Goal: Download file/media

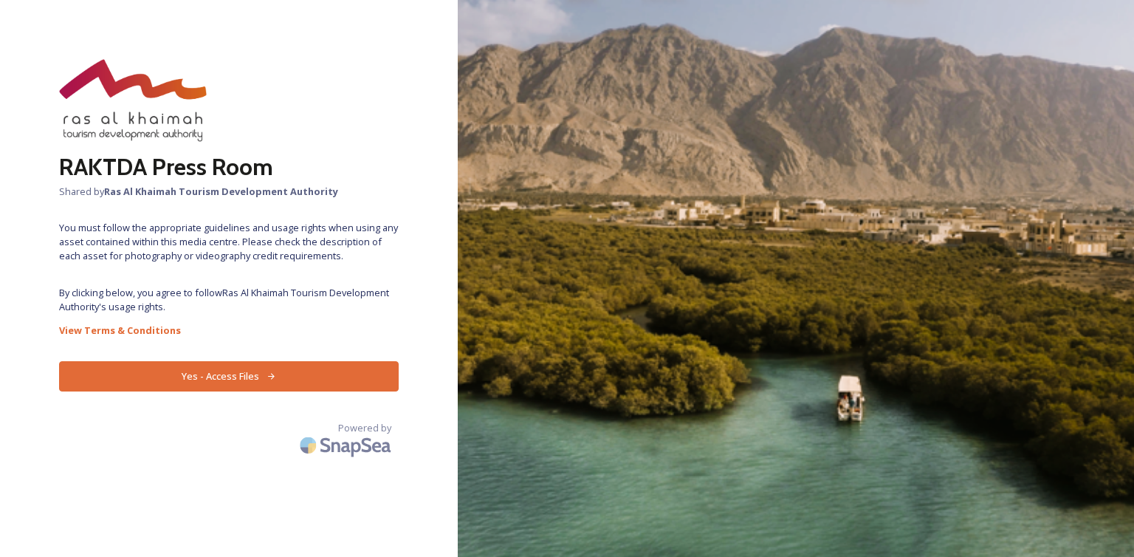
click at [351, 361] on button "Yes - Access Files" at bounding box center [229, 376] width 340 height 30
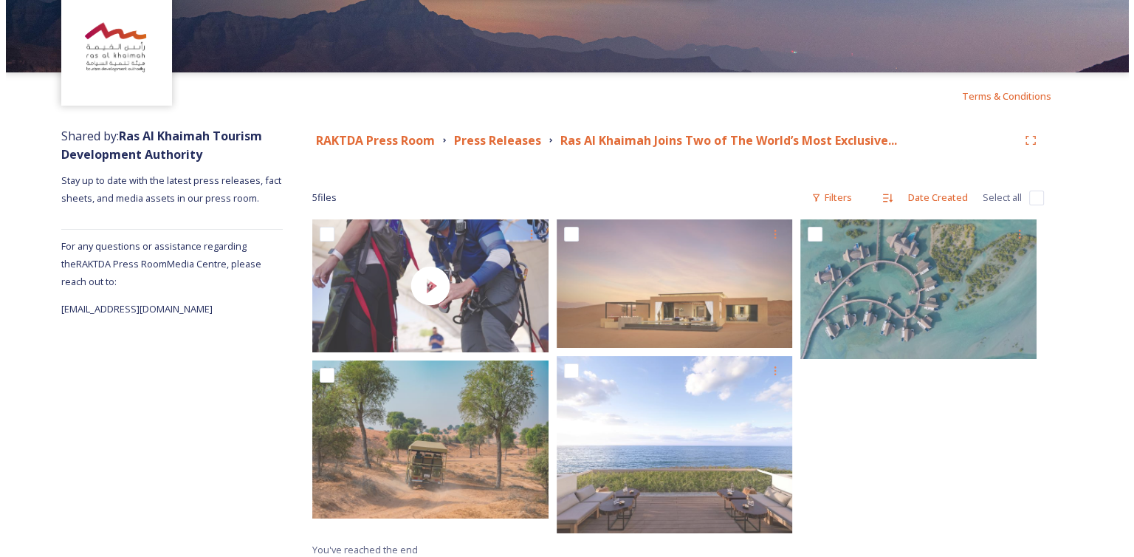
scroll to position [69, 0]
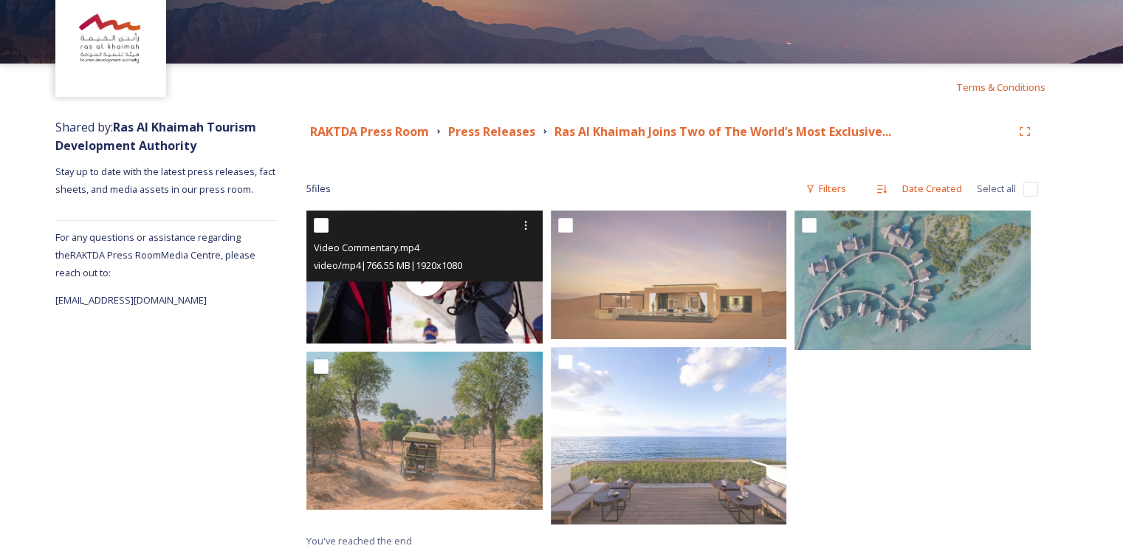
click at [502, 271] on div "video/mp4 | 766.55 MB | 1920 x 1080" at bounding box center [426, 265] width 225 height 18
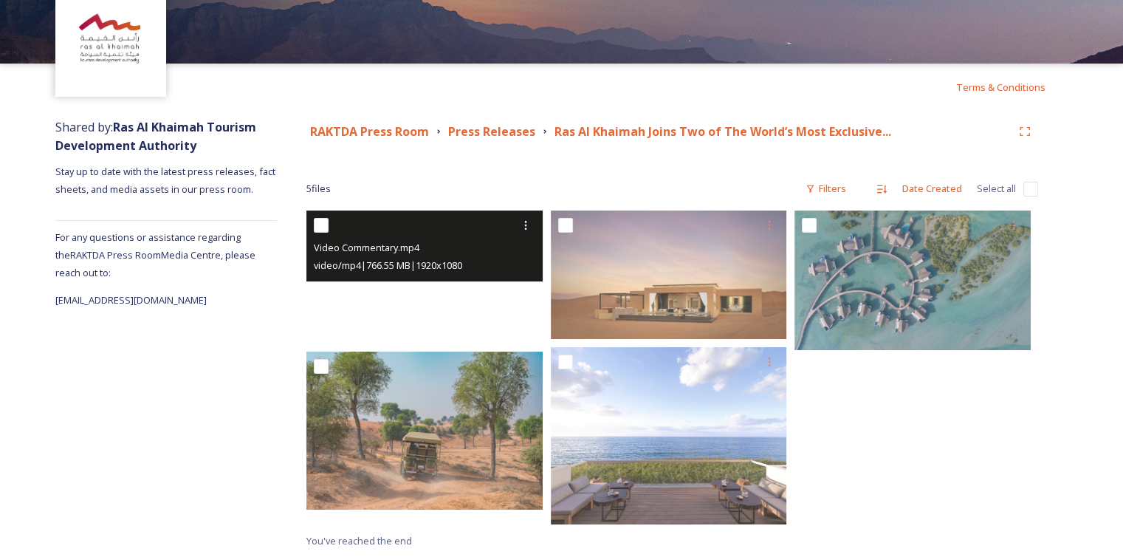
click at [424, 322] on video "Video Commentary.mp4" at bounding box center [424, 276] width 236 height 133
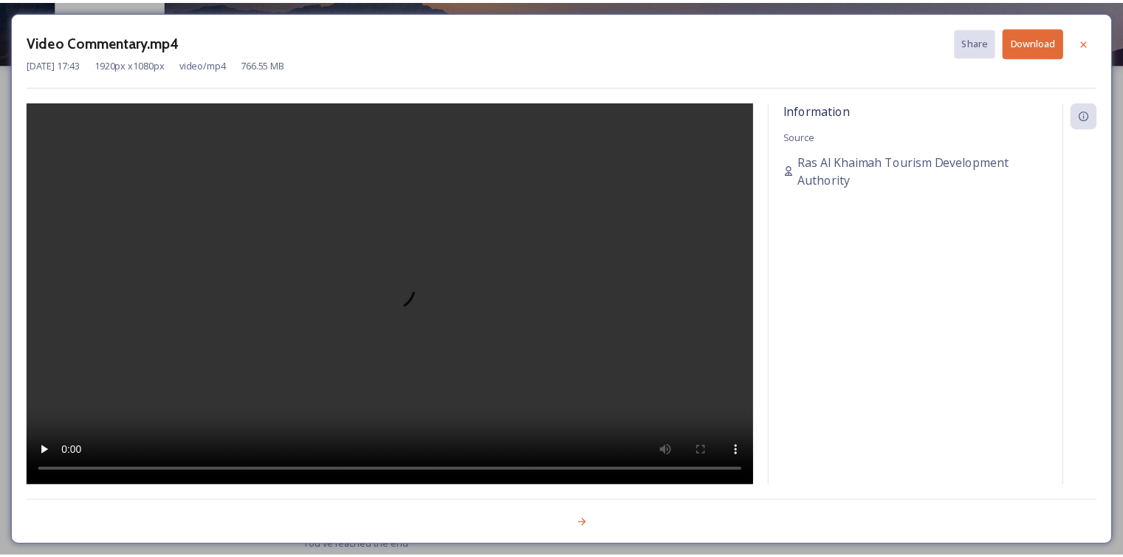
scroll to position [0, 0]
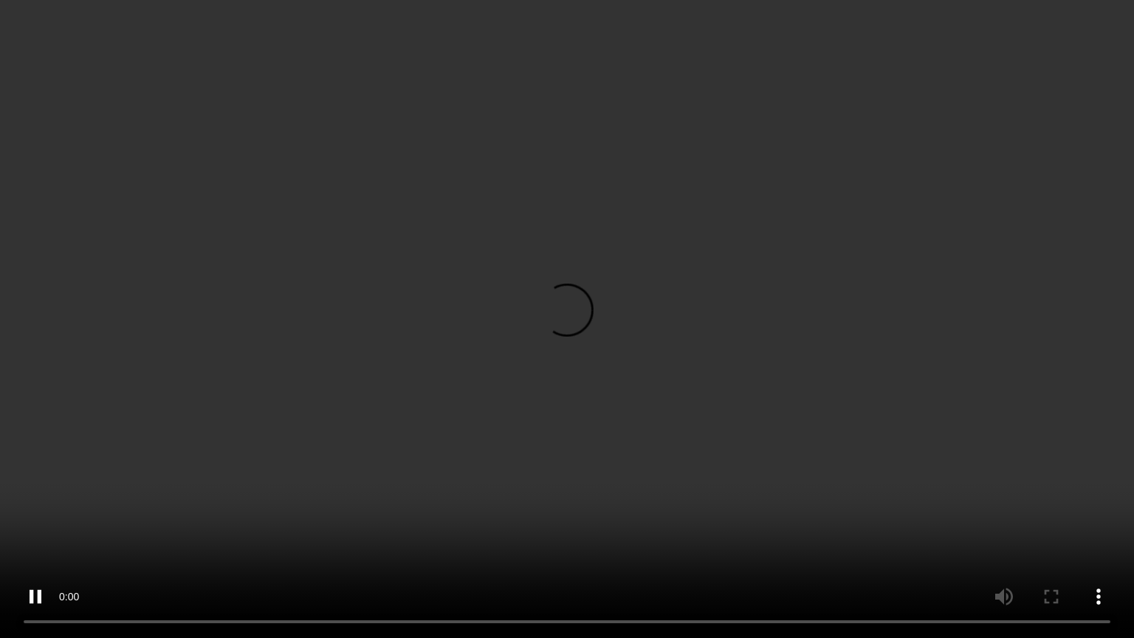
click at [697, 442] on video at bounding box center [567, 319] width 1134 height 638
click at [802, 453] on video at bounding box center [567, 319] width 1134 height 638
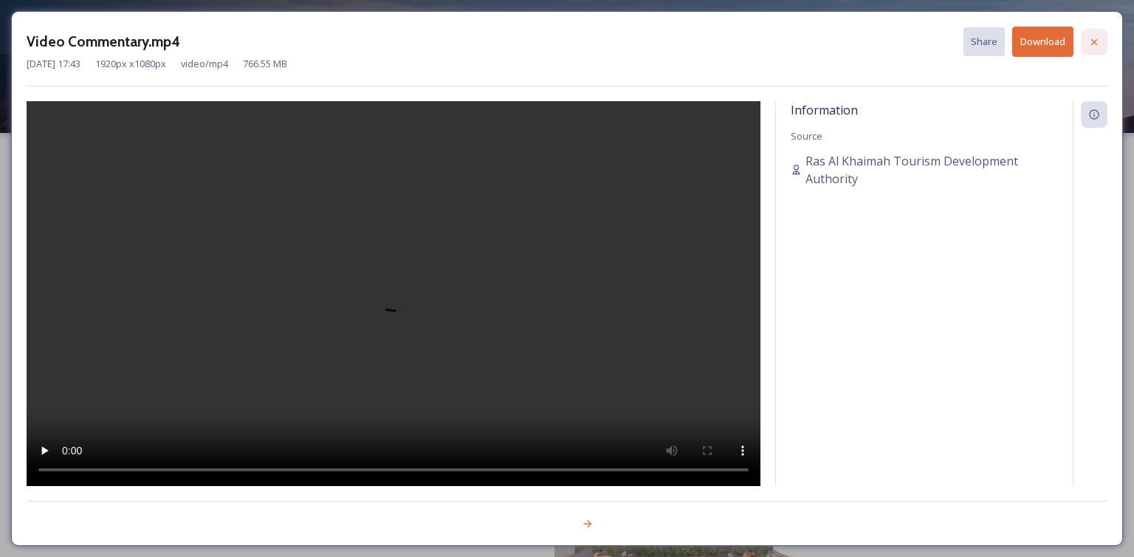
click at [1089, 40] on icon at bounding box center [1095, 42] width 12 height 12
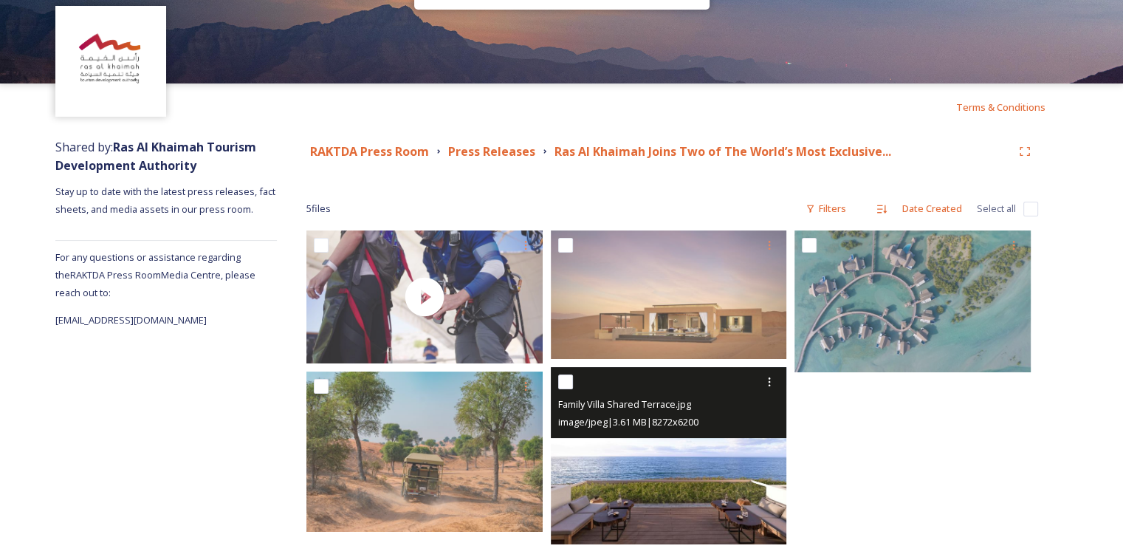
scroll to position [69, 0]
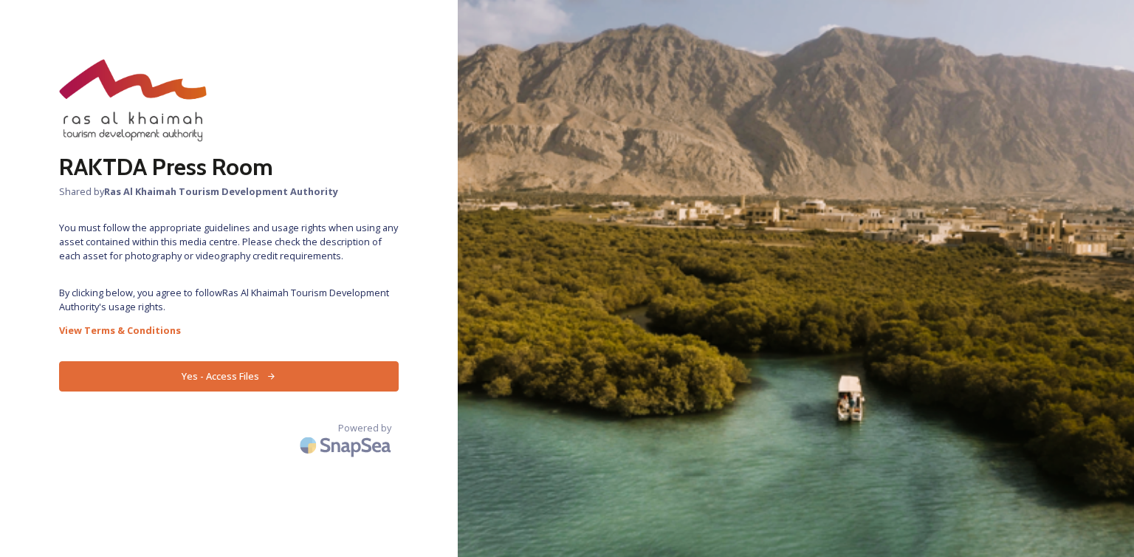
click at [335, 361] on button "Yes - Access Files" at bounding box center [229, 376] width 340 height 30
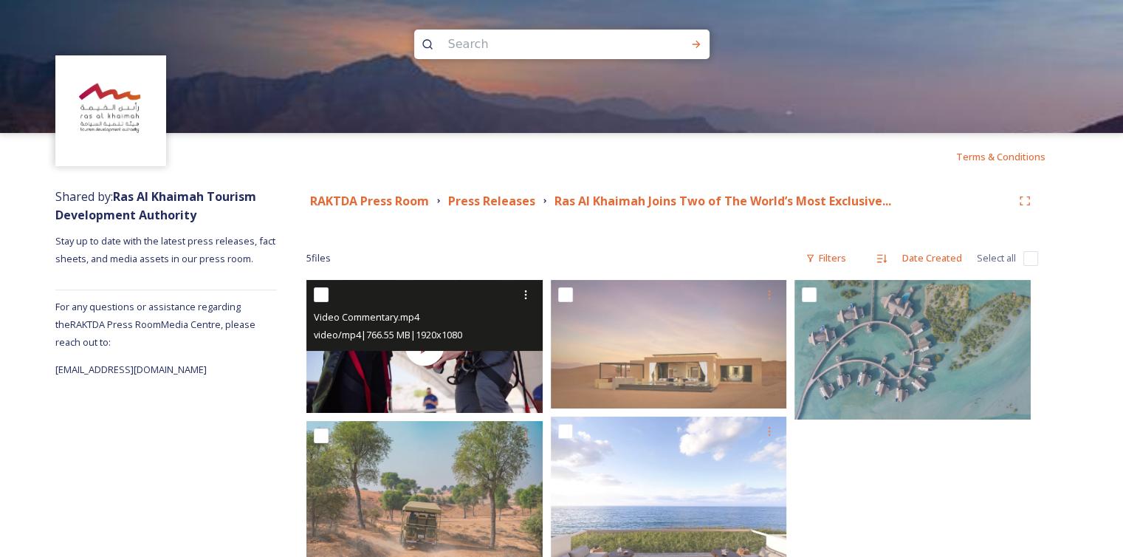
click at [431, 341] on span "video/mp4 | 766.55 MB | 1920 x 1080" at bounding box center [388, 334] width 148 height 13
click at [431, 347] on div "Video Commentary.mp4 video/mp4 | 766.55 MB | 1920 x 1080" at bounding box center [424, 315] width 236 height 71
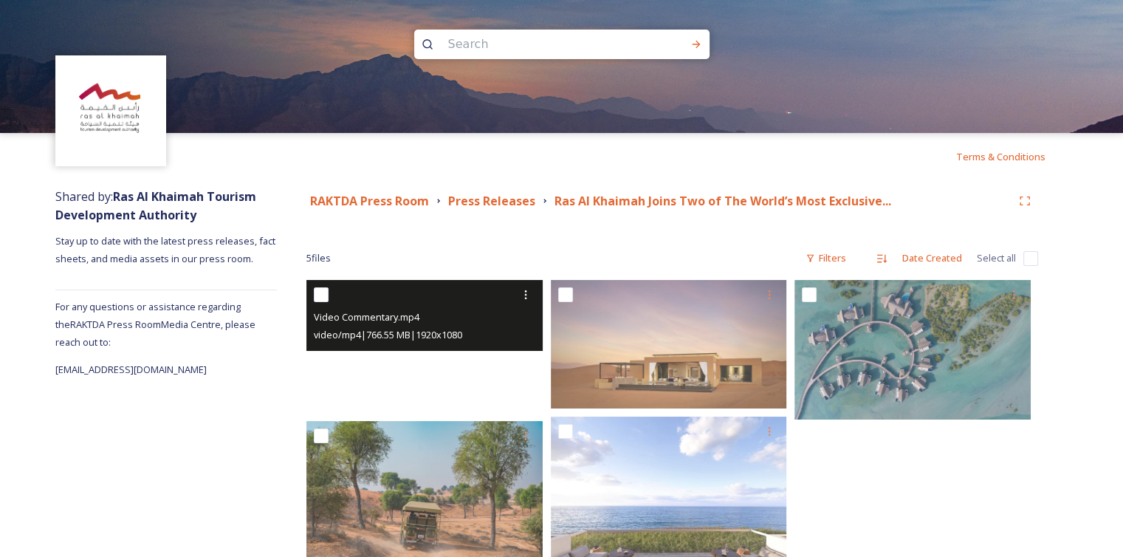
click at [433, 363] on video "Video Commentary.mp4" at bounding box center [424, 346] width 236 height 133
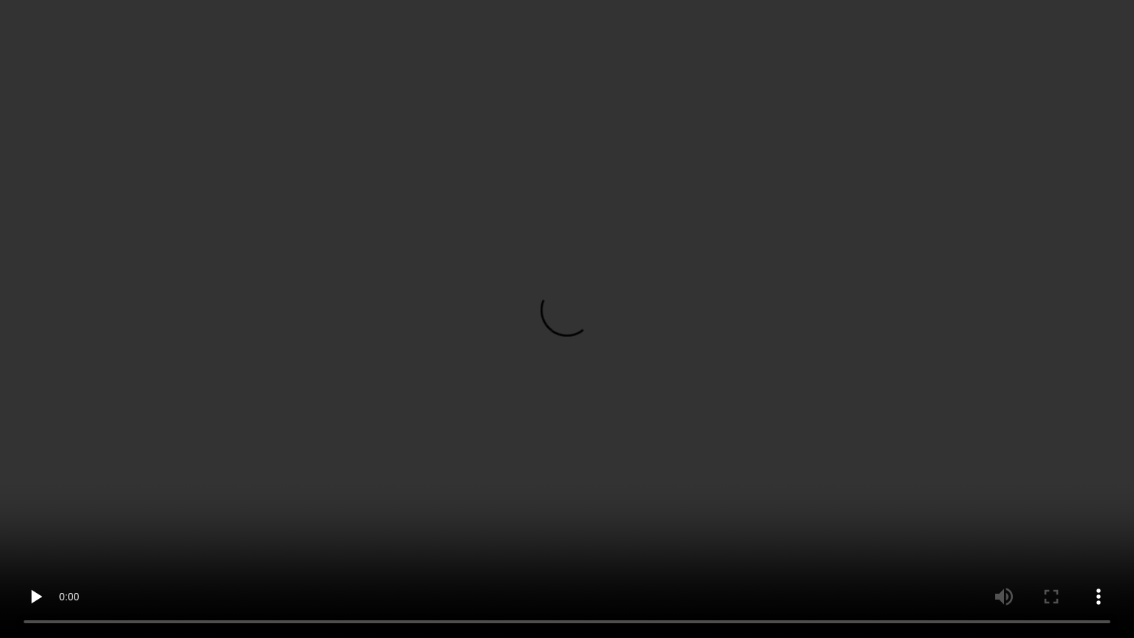
click at [544, 405] on video at bounding box center [567, 319] width 1134 height 638
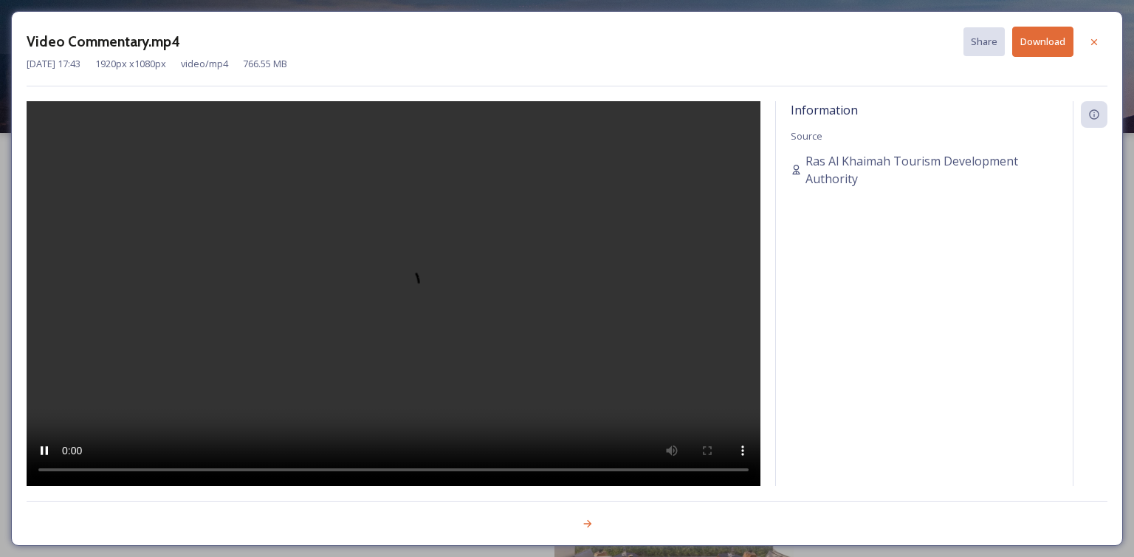
click at [643, 371] on video at bounding box center [394, 293] width 734 height 385
click at [456, 239] on video at bounding box center [394, 293] width 734 height 385
click at [515, 360] on video at bounding box center [394, 293] width 734 height 385
click at [1055, 43] on button "Download" at bounding box center [1042, 42] width 61 height 30
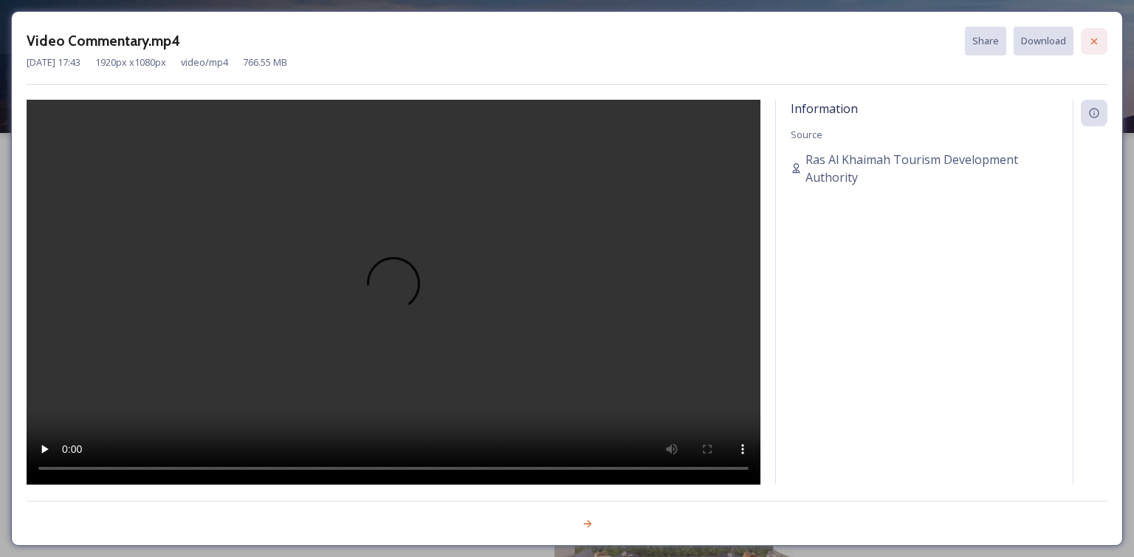
click at [1092, 32] on div at bounding box center [1094, 41] width 27 height 27
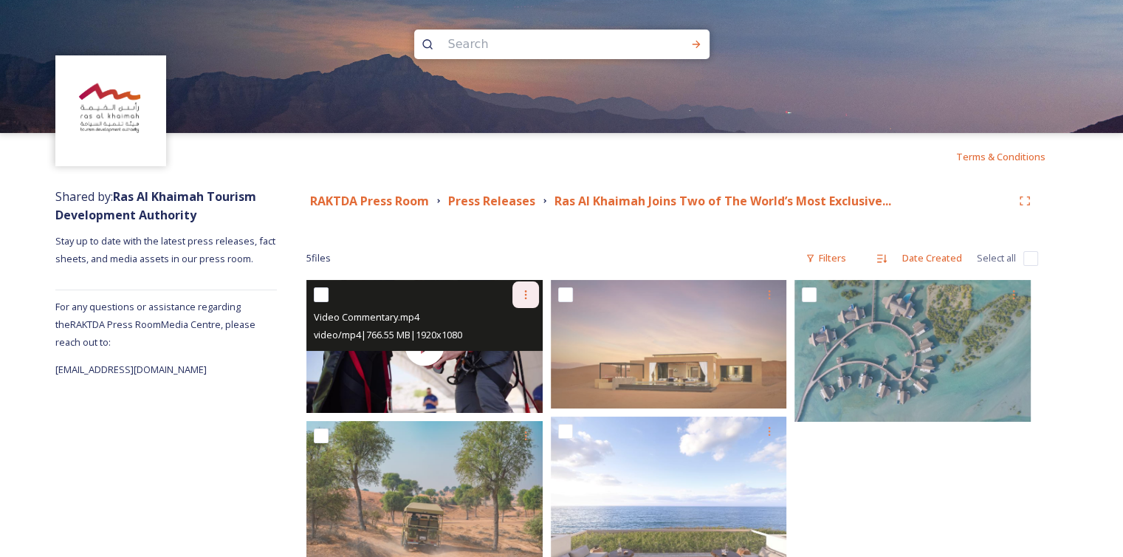
click at [522, 297] on icon at bounding box center [526, 295] width 12 height 12
click at [517, 346] on div "Download" at bounding box center [509, 355] width 60 height 29
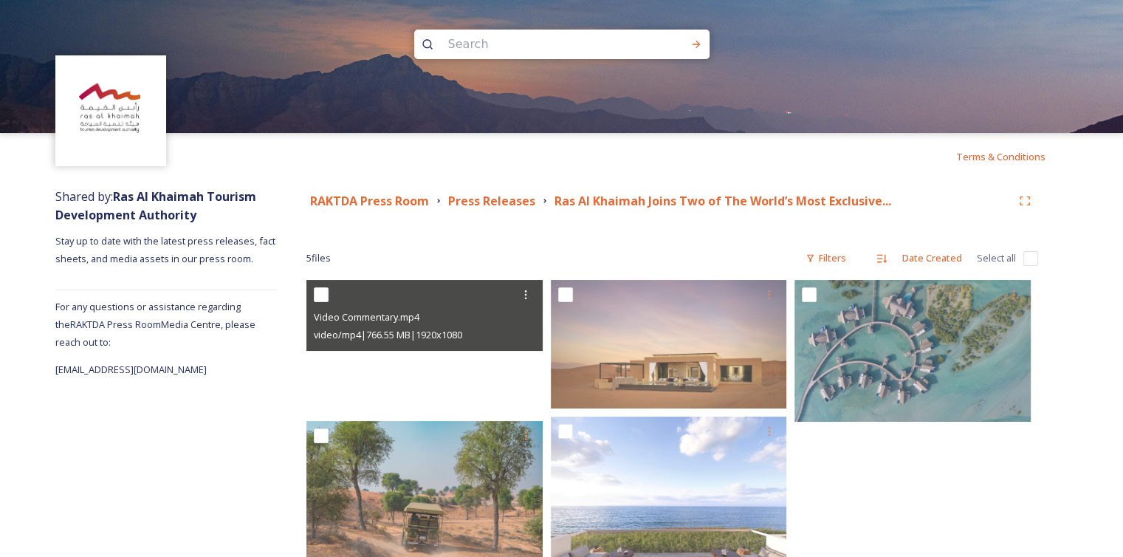
drag, startPoint x: 496, startPoint y: 352, endPoint x: 273, endPoint y: 394, distance: 226.8
click at [273, 394] on div "Shared by: Ras Al Khaimah Tourism Development Authority Stay up to date with th…" at bounding box center [166, 403] width 222 height 446
drag, startPoint x: 453, startPoint y: 364, endPoint x: 429, endPoint y: 249, distance: 117.6
click at [429, 249] on div "5 file s Filters Date Created Select all" at bounding box center [672, 258] width 732 height 29
